Goal: Task Accomplishment & Management: Manage account settings

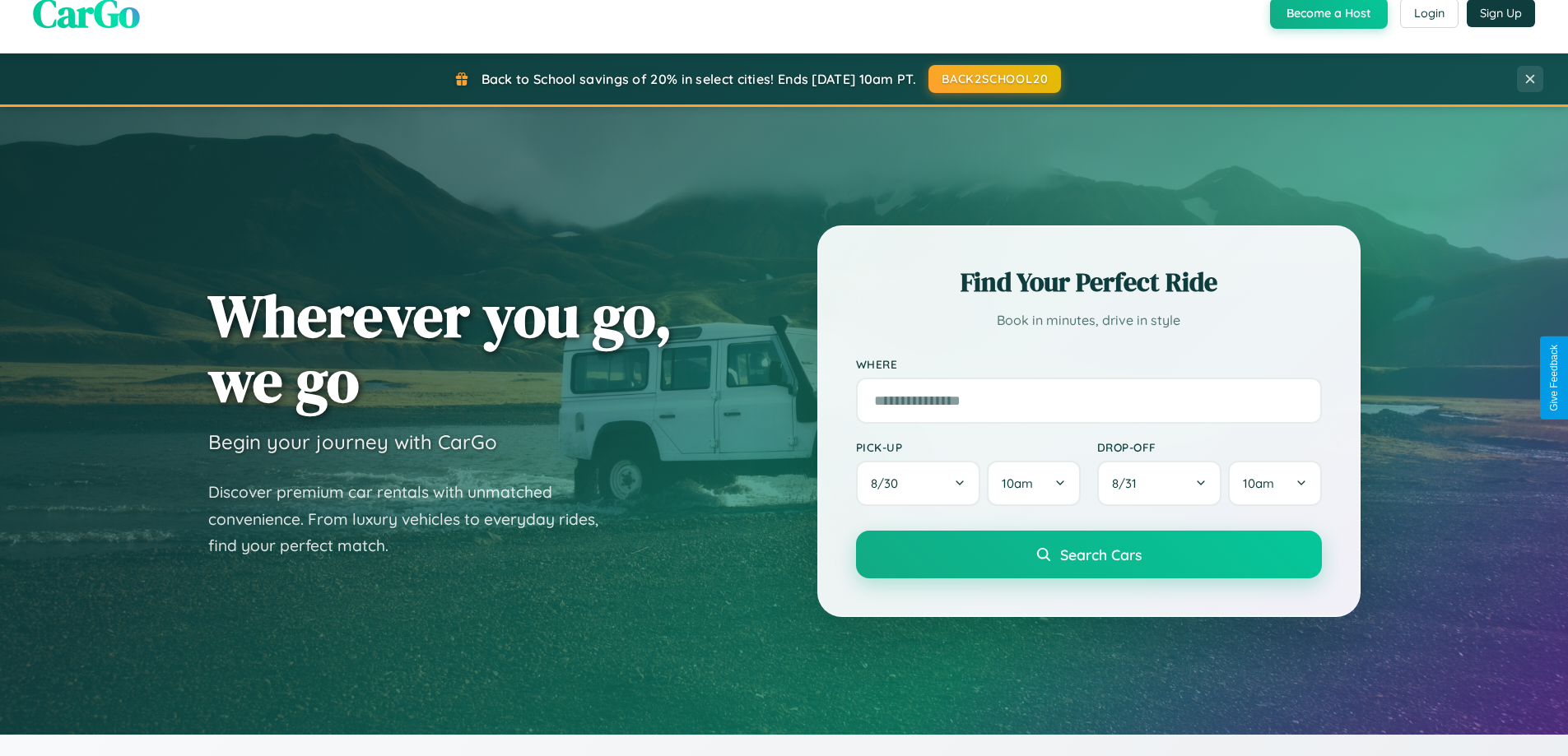
scroll to position [1133, 0]
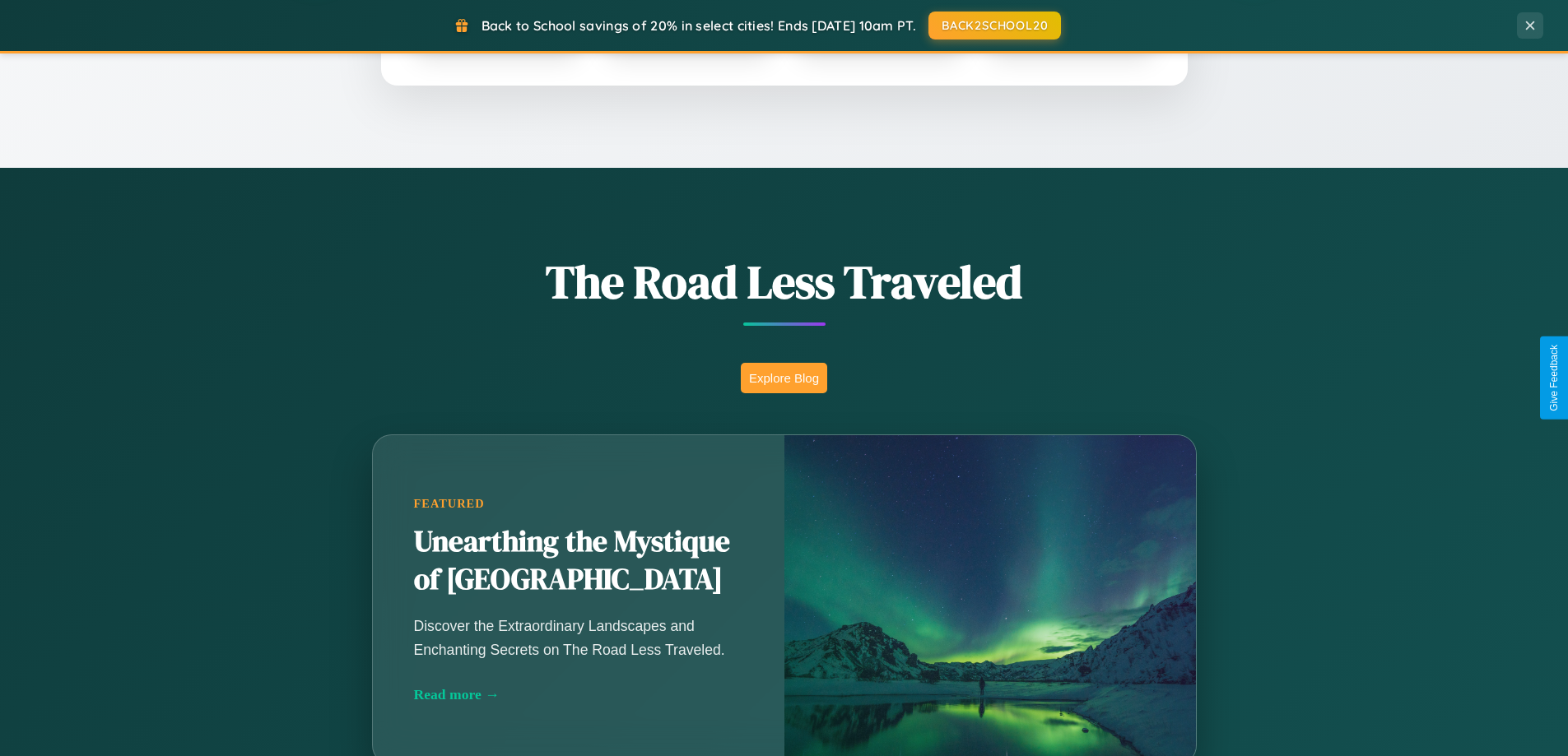
click at [784, 378] on button "Explore Blog" at bounding box center [784, 378] width 87 height 31
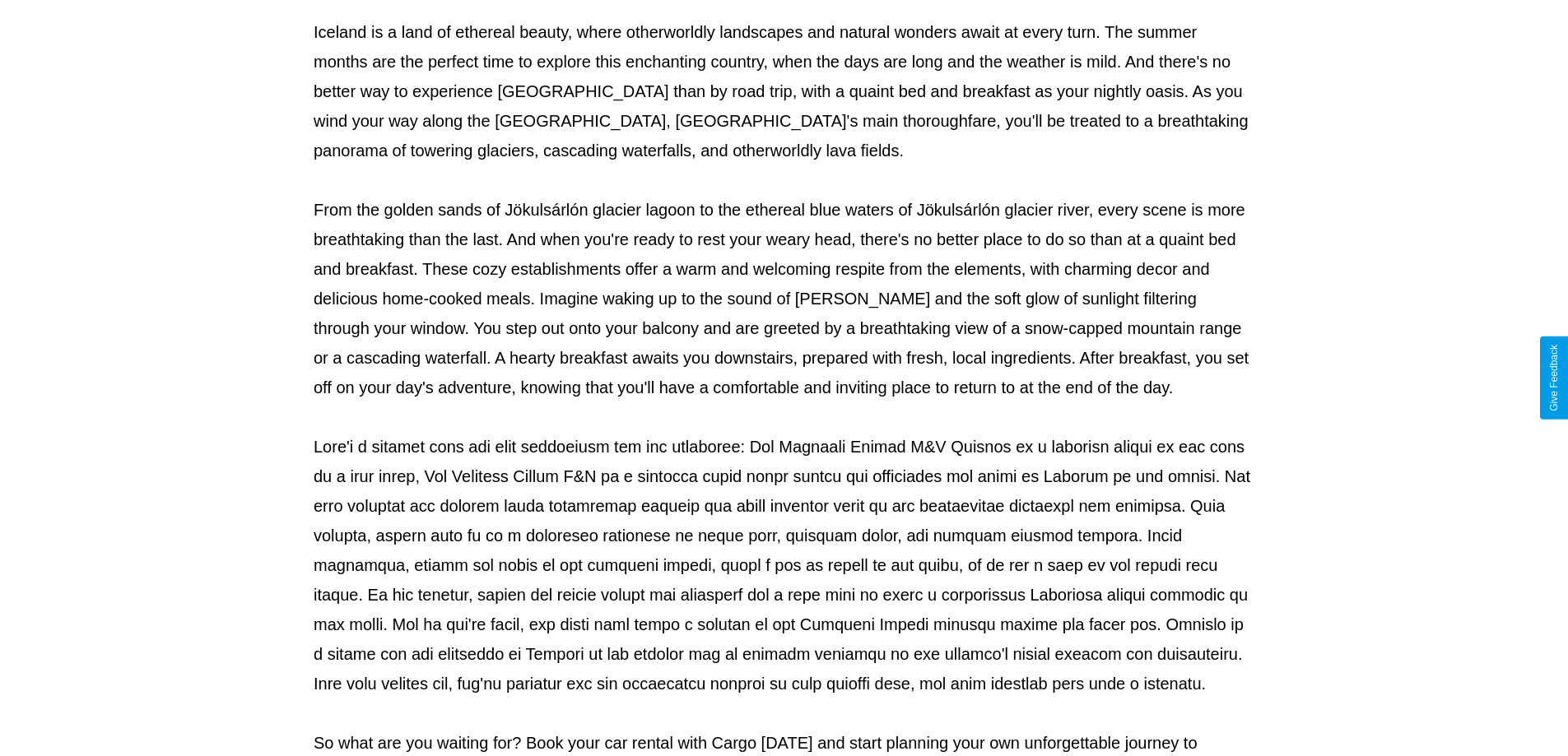
scroll to position [533, 0]
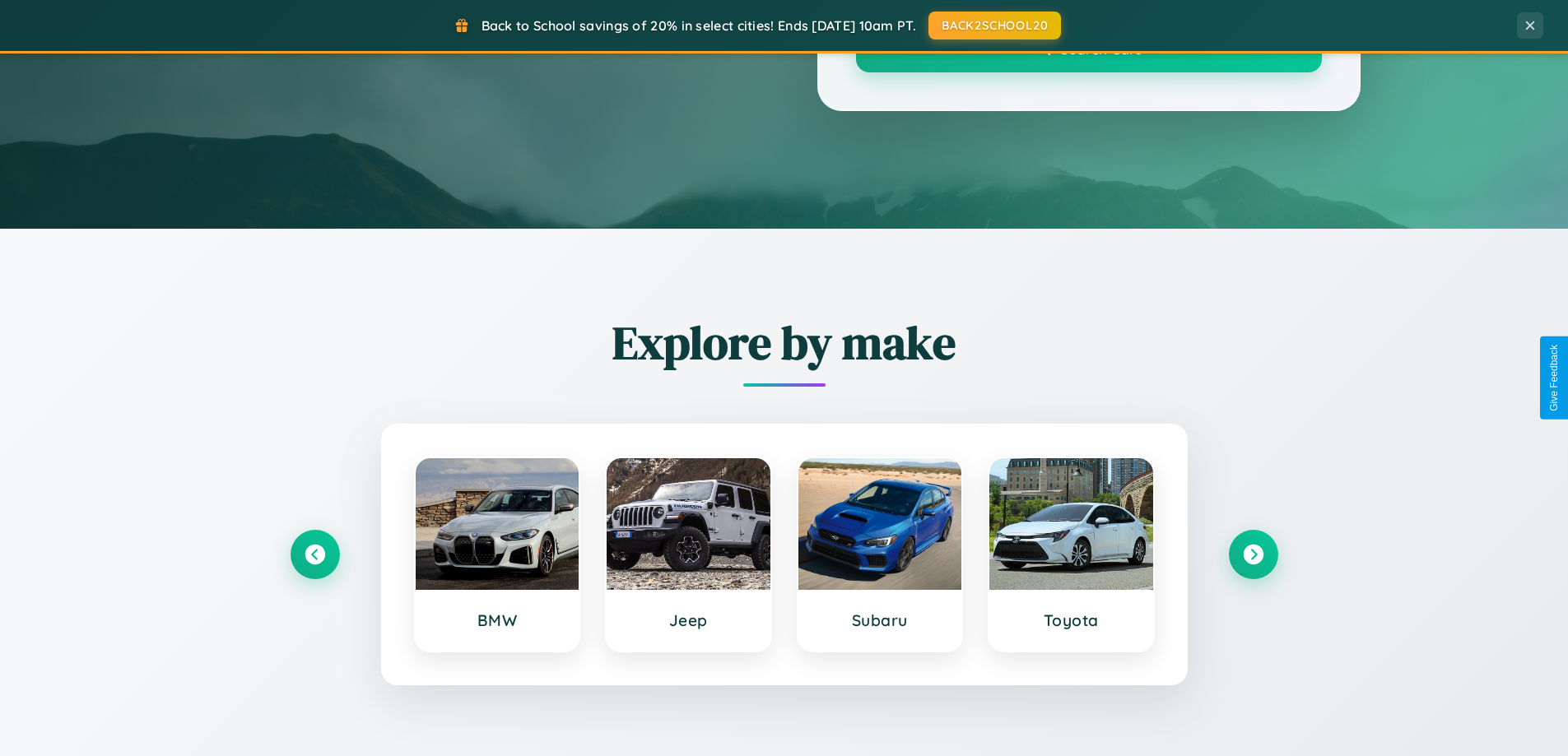
scroll to position [1133, 0]
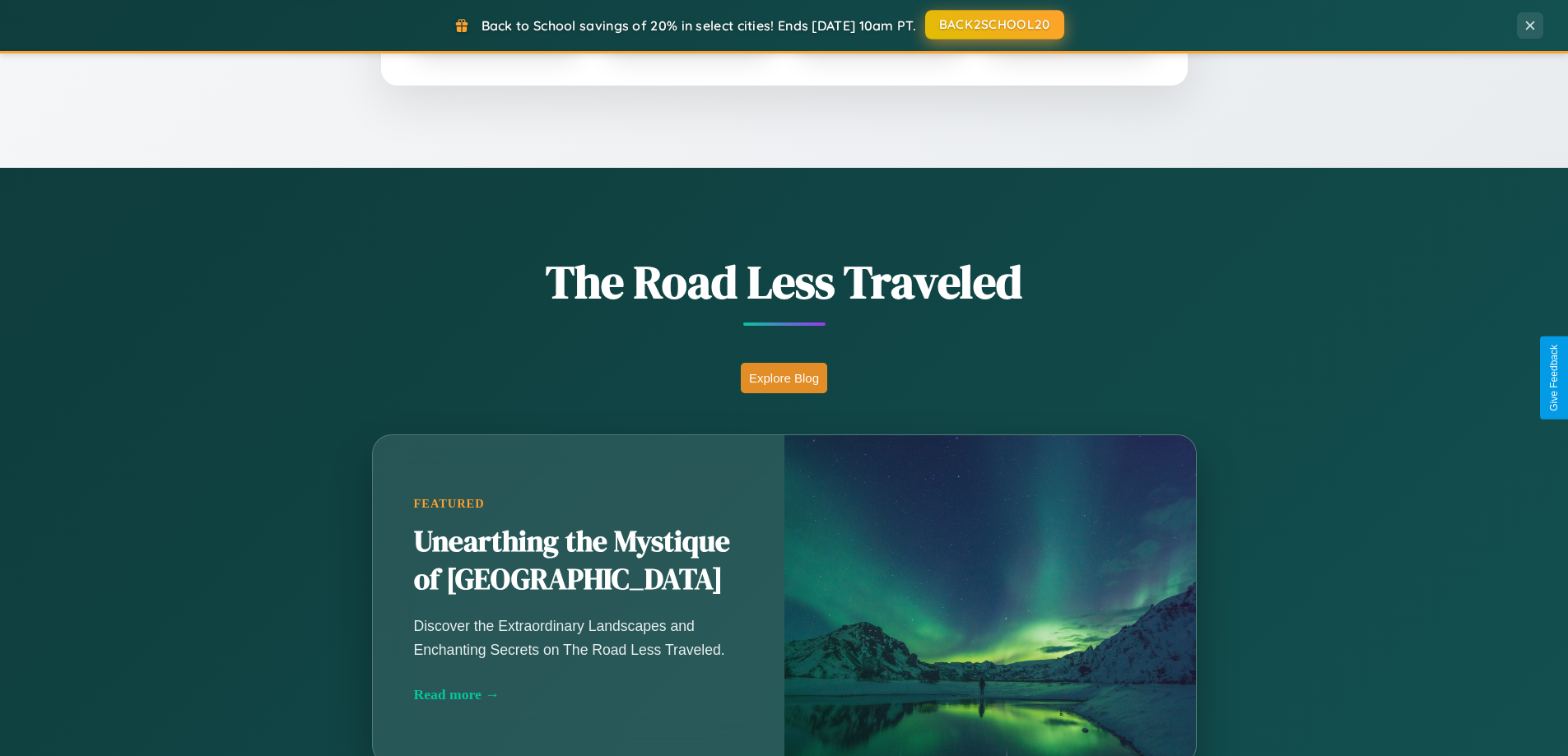
click at [993, 25] on button "BACK2SCHOOL20" at bounding box center [994, 25] width 139 height 30
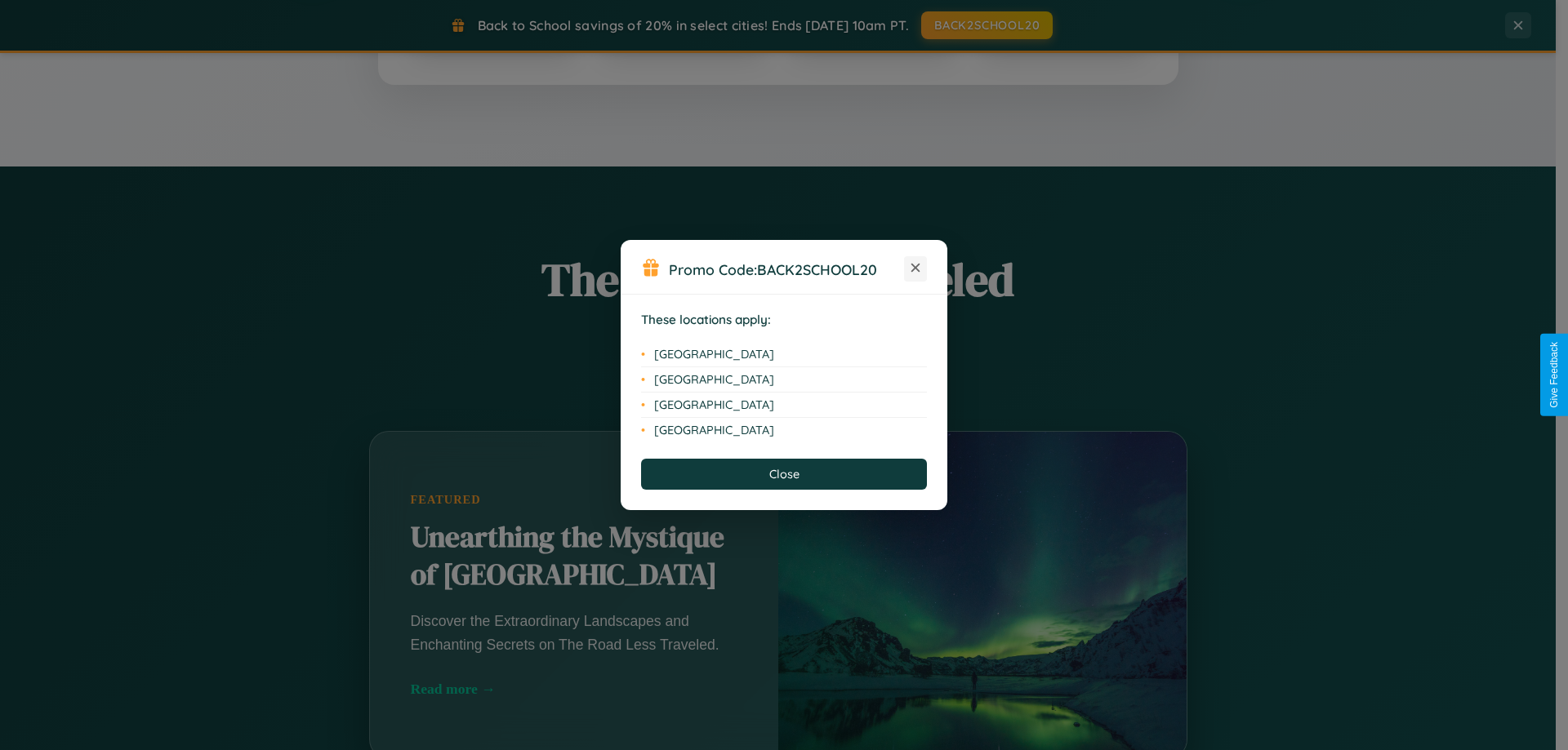
click at [916, 269] on icon at bounding box center [916, 269] width 9 height 9
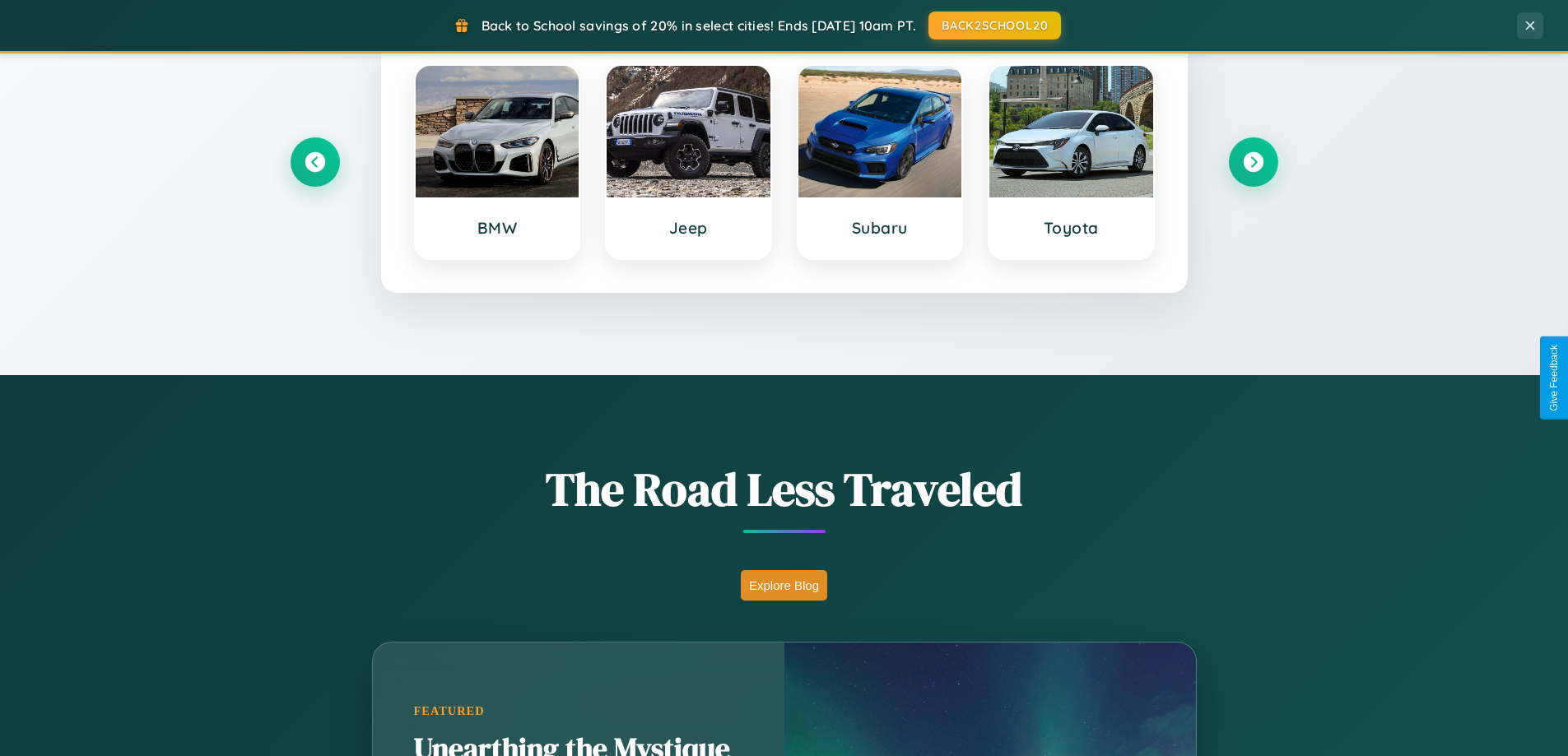
scroll to position [0, 0]
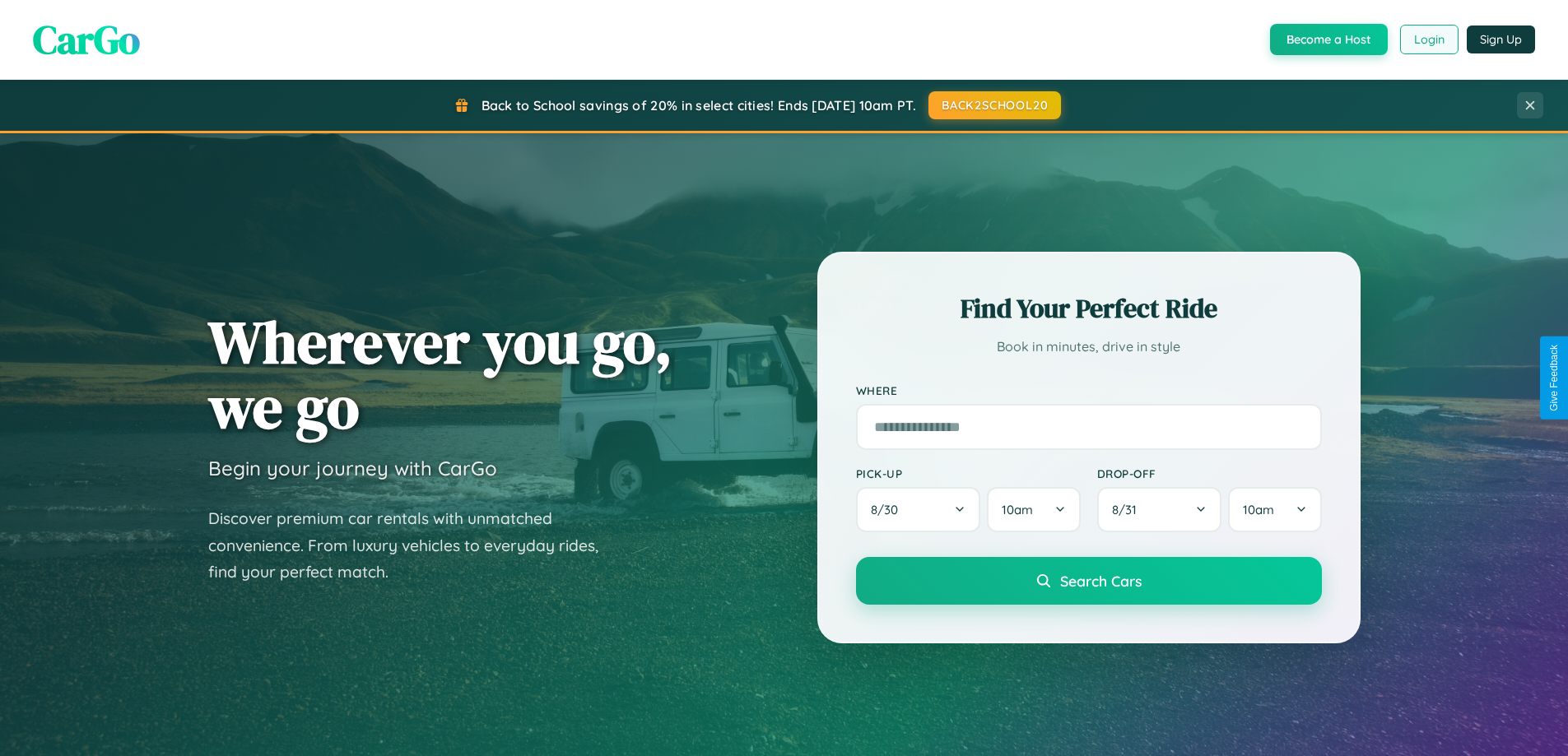
click at [1428, 39] on button "Login" at bounding box center [1429, 39] width 59 height 30
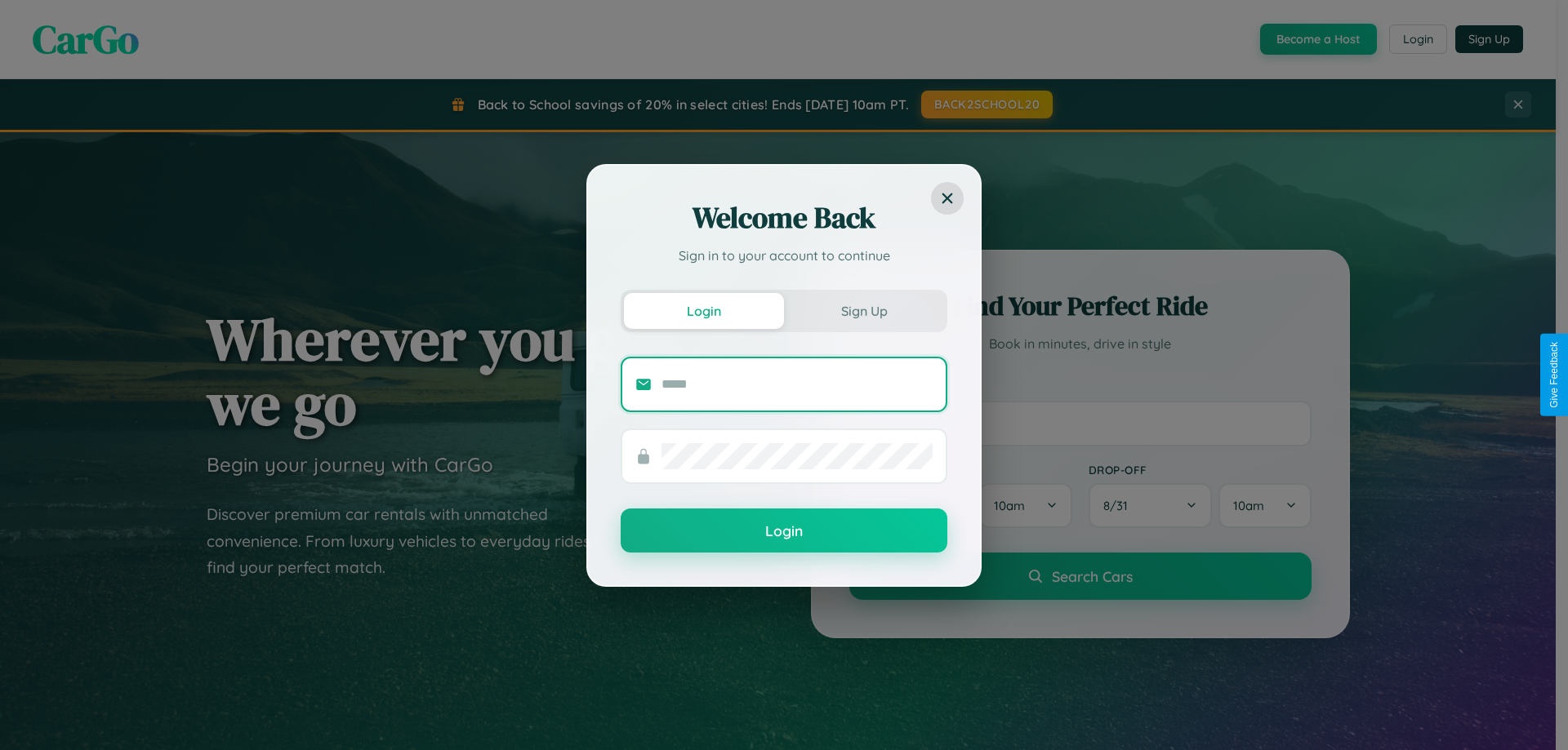
click at [797, 383] on input "text" at bounding box center [797, 384] width 271 height 26
type input "**********"
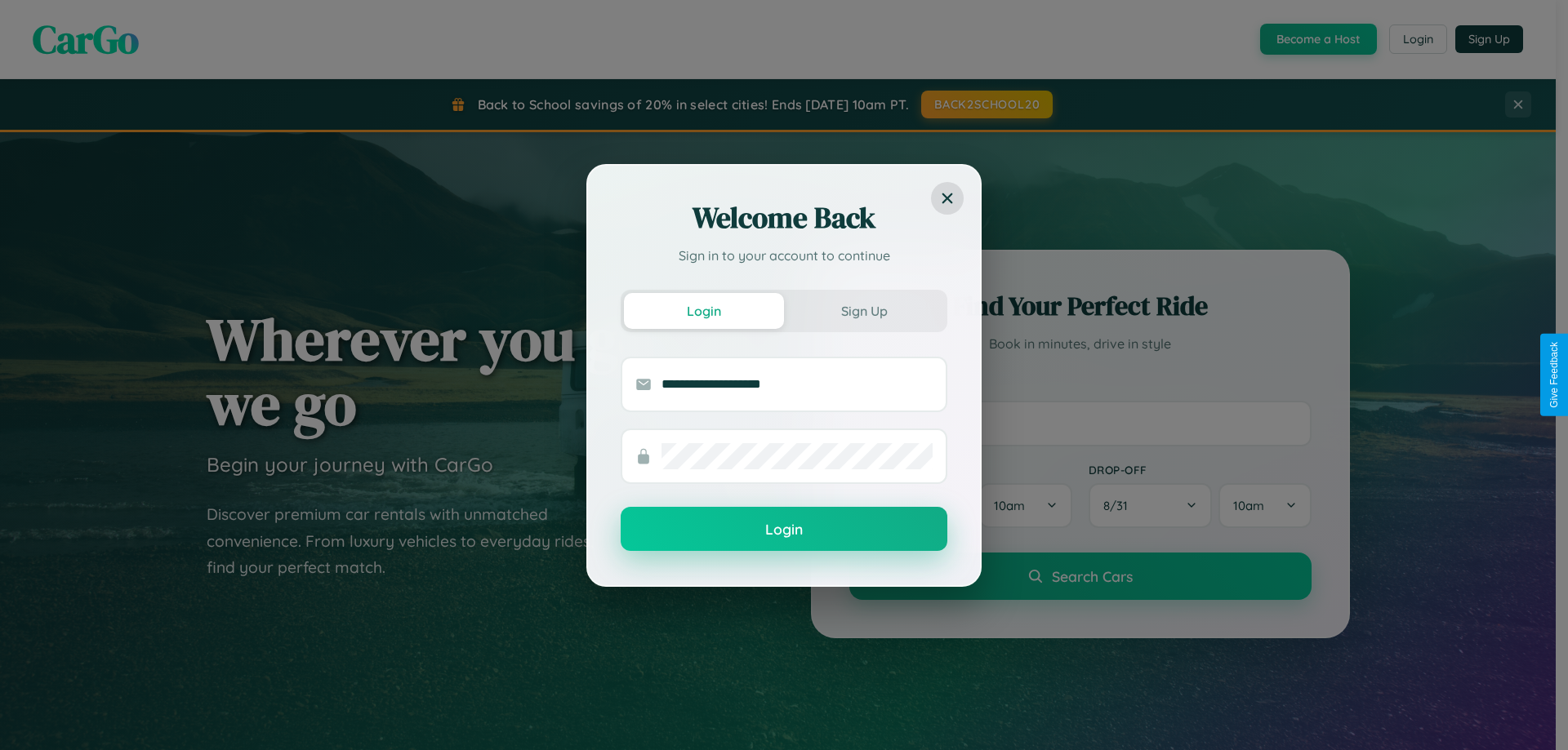
click at [784, 530] on button "Login" at bounding box center [784, 530] width 327 height 44
